Goal: Navigation & Orientation: Find specific page/section

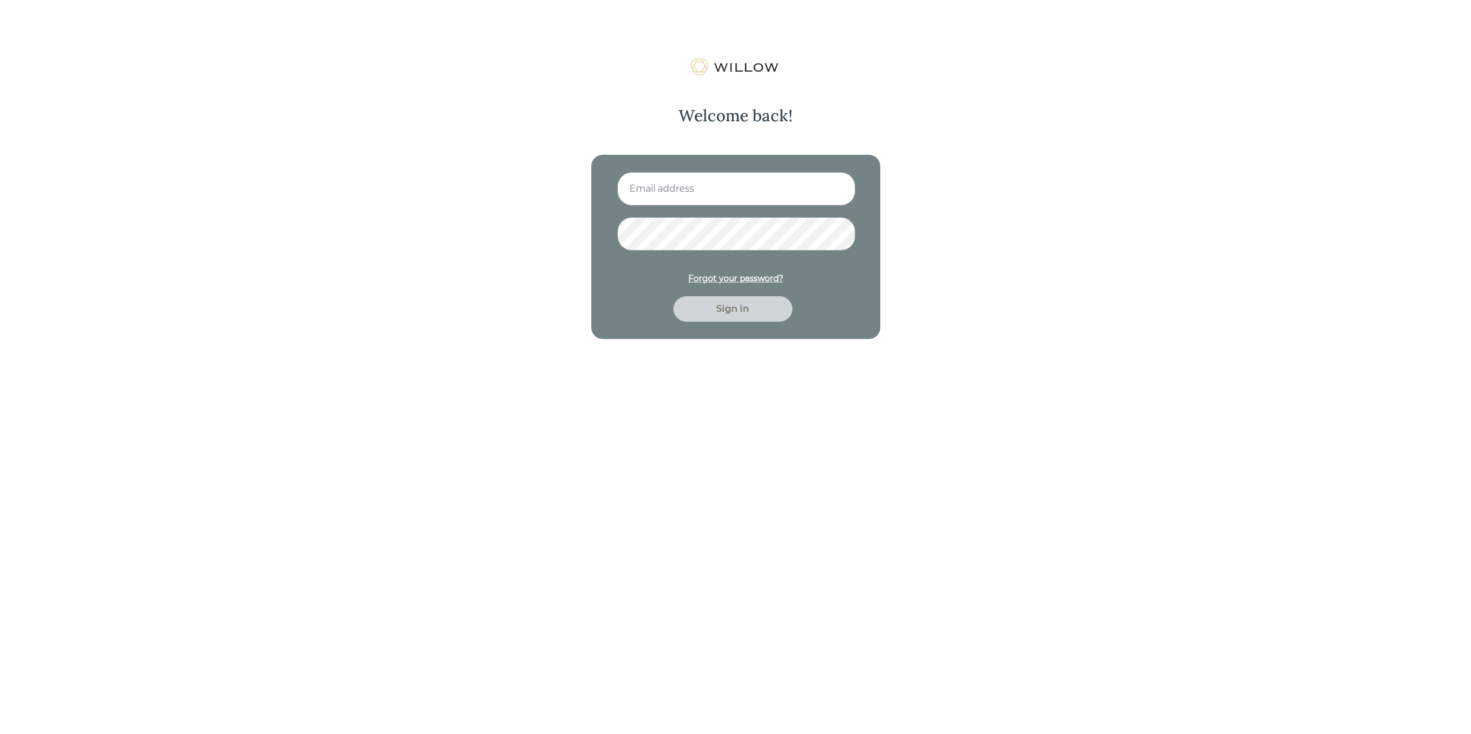
type input "[EMAIL_ADDRESS][DOMAIN_NAME]"
click at [726, 309] on div "Sign in" at bounding box center [732, 309] width 92 height 14
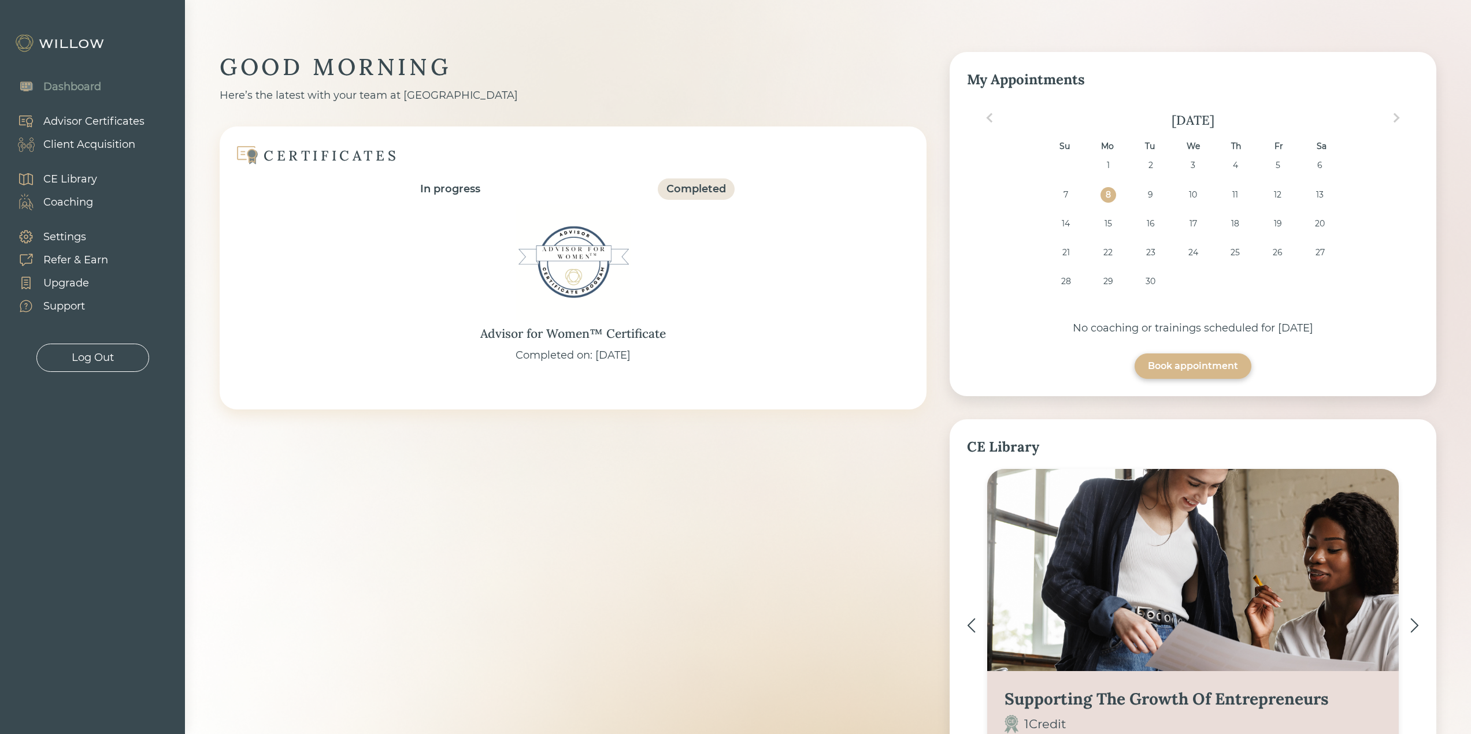
click at [91, 145] on div "Client Acquisition" at bounding box center [89, 145] width 92 height 16
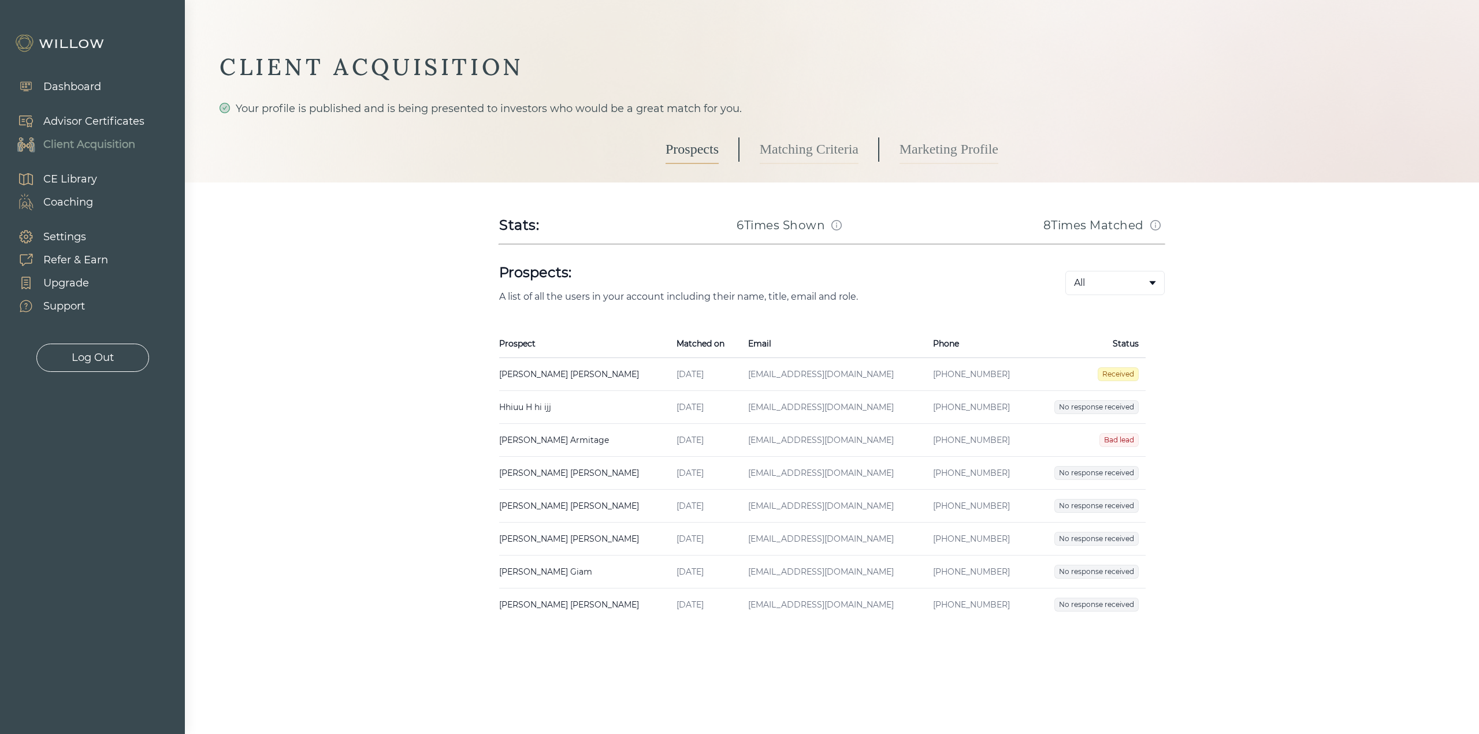
click at [102, 357] on div "Log Out" at bounding box center [93, 358] width 42 height 16
